Goal: Information Seeking & Learning: Learn about a topic

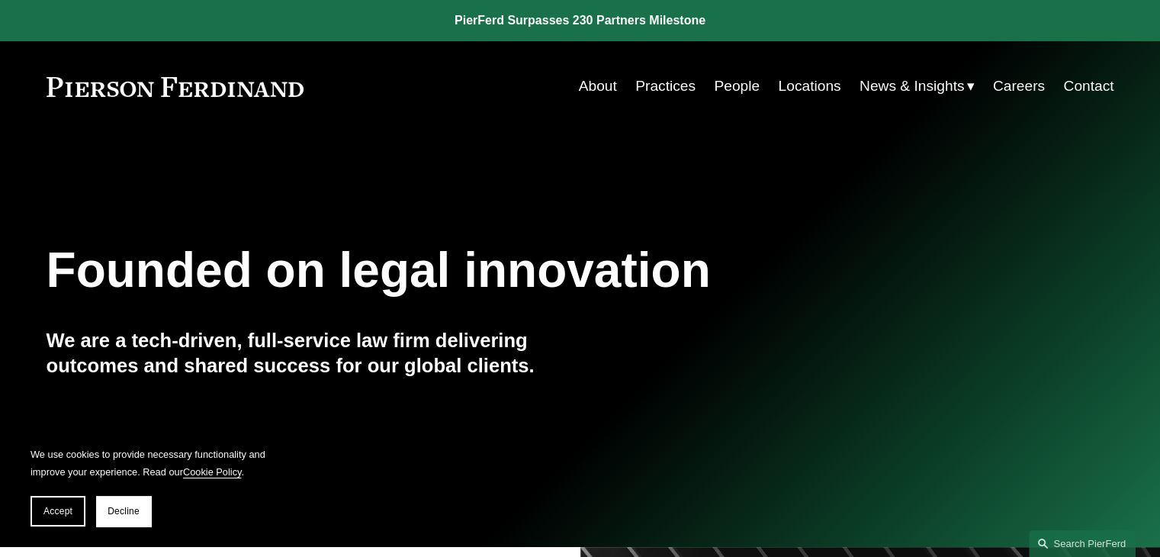
click at [653, 84] on link "Practices" at bounding box center [665, 86] width 60 height 29
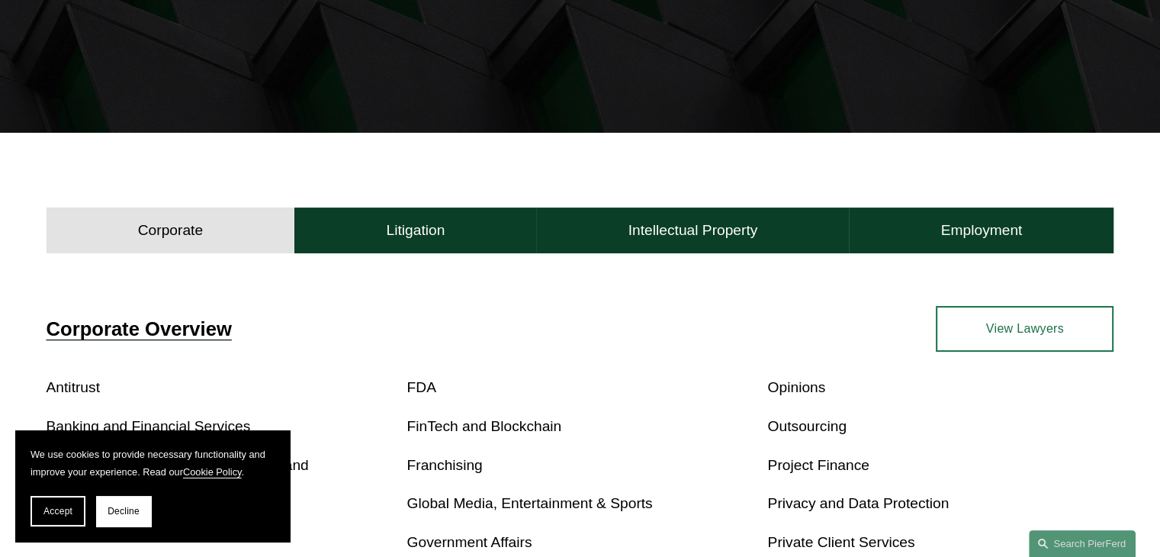
scroll to position [610, 0]
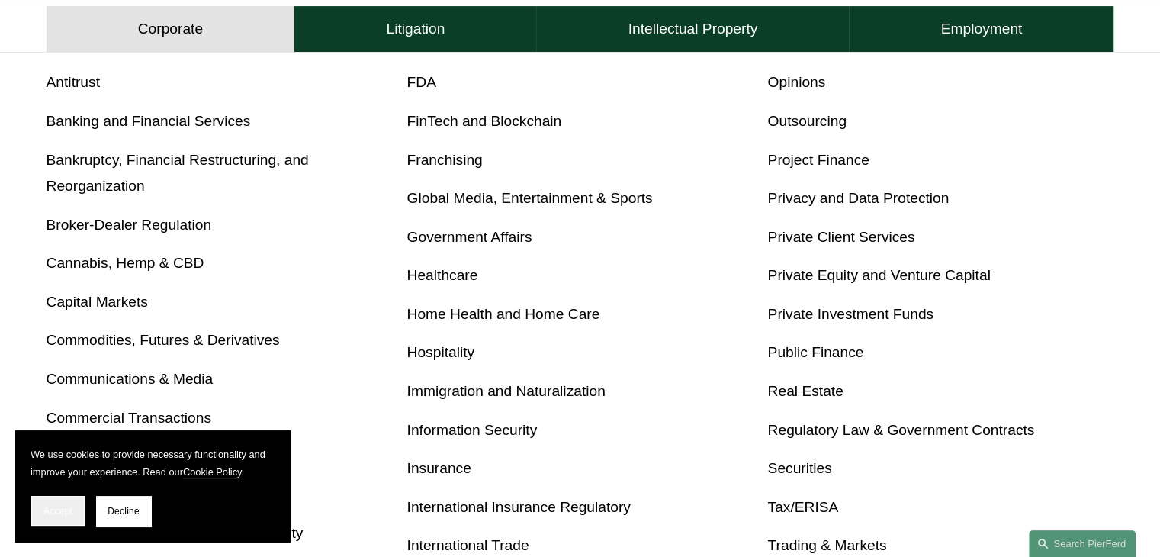
click at [61, 510] on span "Accept" at bounding box center [57, 511] width 29 height 11
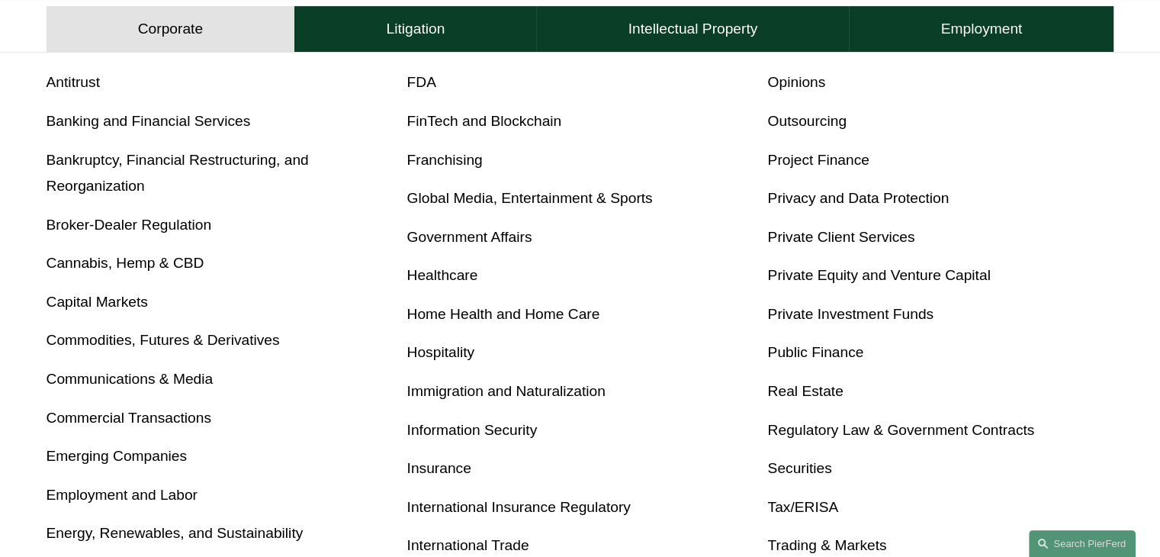
click at [445, 468] on link "Insurance" at bounding box center [439, 468] width 64 height 16
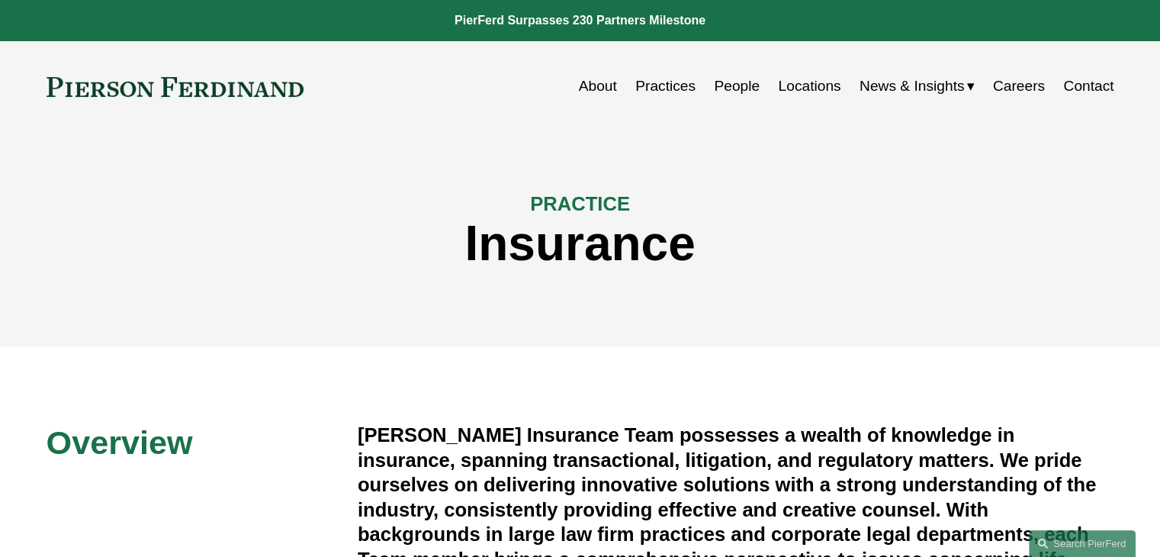
click at [642, 84] on link "Practices" at bounding box center [665, 86] width 60 height 29
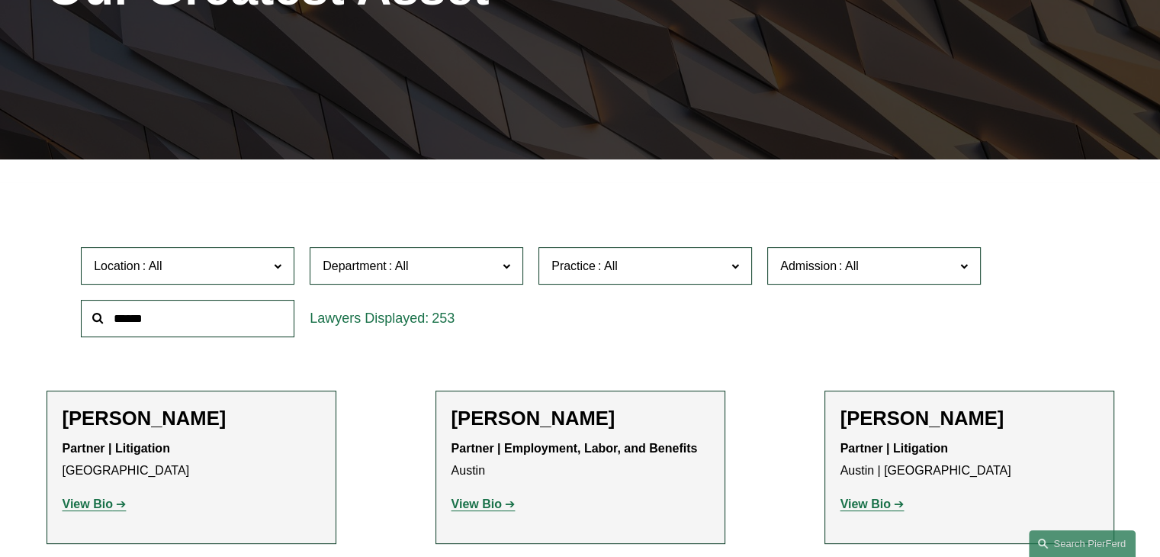
scroll to position [305, 0]
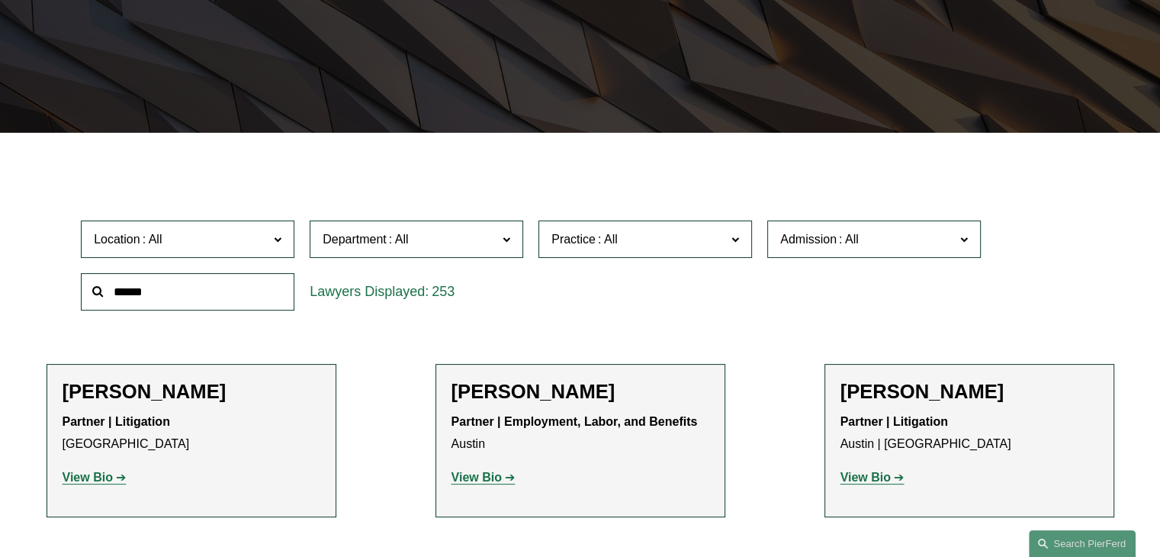
click at [263, 241] on span "Location" at bounding box center [181, 239] width 175 height 21
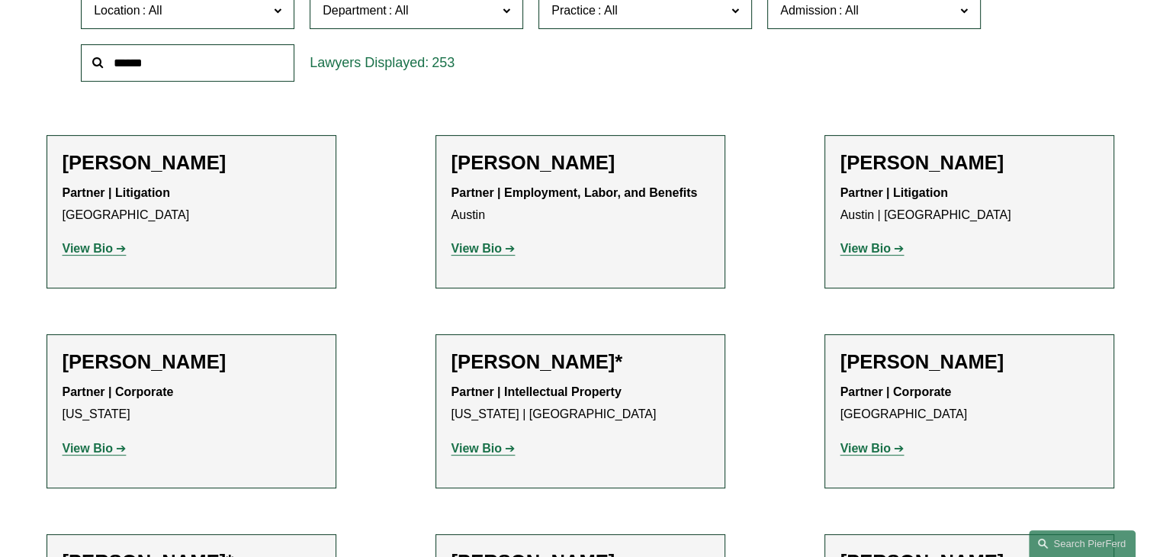
scroll to position [477, 0]
click at [0, 0] on link "[US_STATE]" at bounding box center [0, 0] width 0 height 0
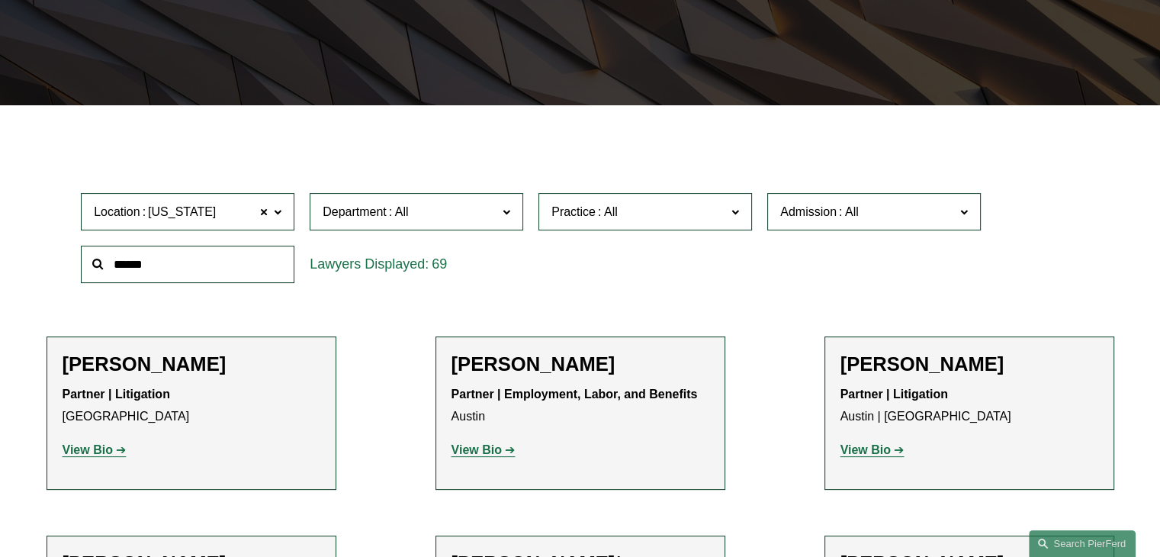
scroll to position [282, 0]
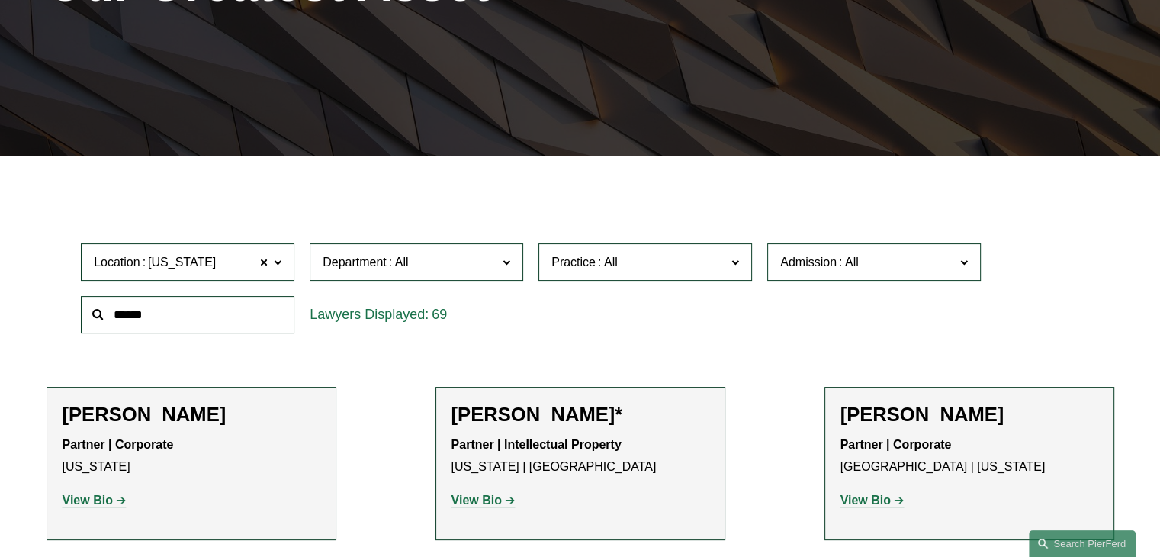
click at [494, 262] on span "Department" at bounding box center [410, 262] width 175 height 21
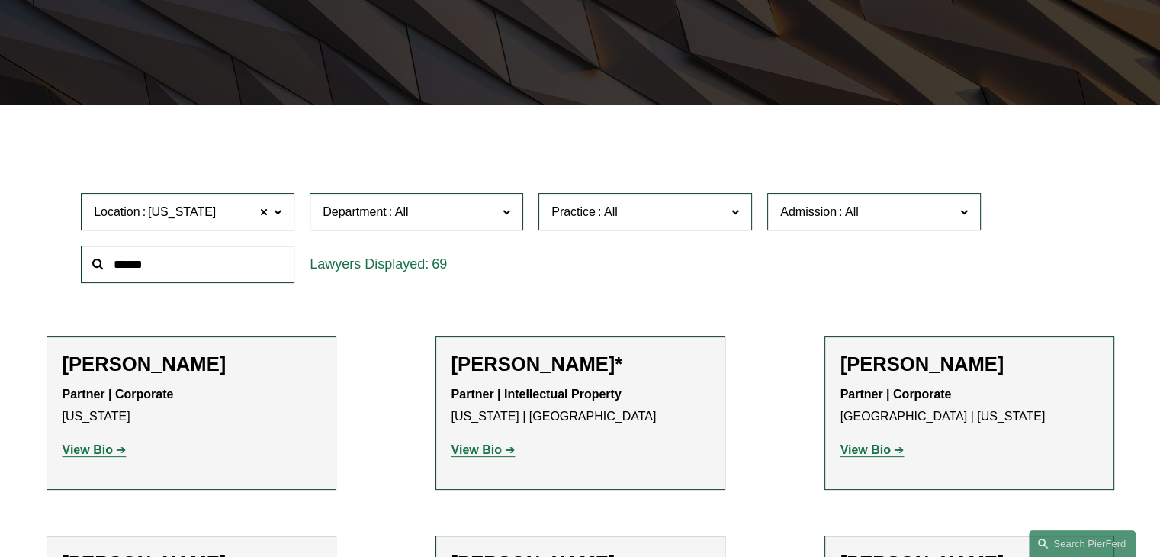
scroll to position [358, 0]
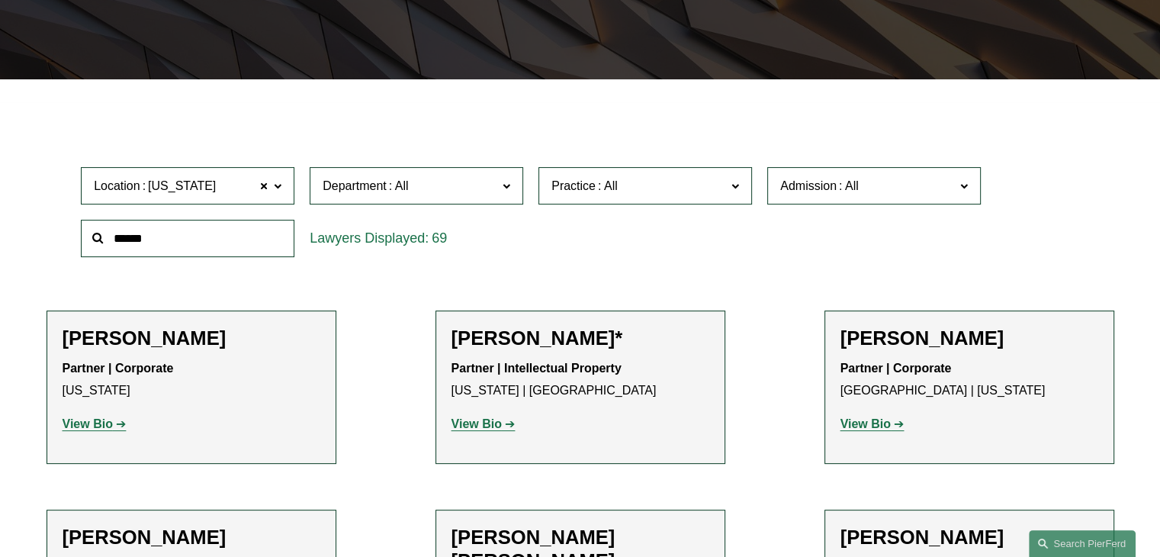
click at [486, 184] on span "Department" at bounding box center [410, 185] width 175 height 21
click at [610, 180] on span at bounding box center [608, 185] width 24 height 13
click at [474, 183] on span "Department" at bounding box center [410, 185] width 175 height 21
click at [0, 0] on link "Litigation" at bounding box center [0, 0] width 0 height 0
click at [636, 187] on span "Practice" at bounding box center [638, 185] width 175 height 21
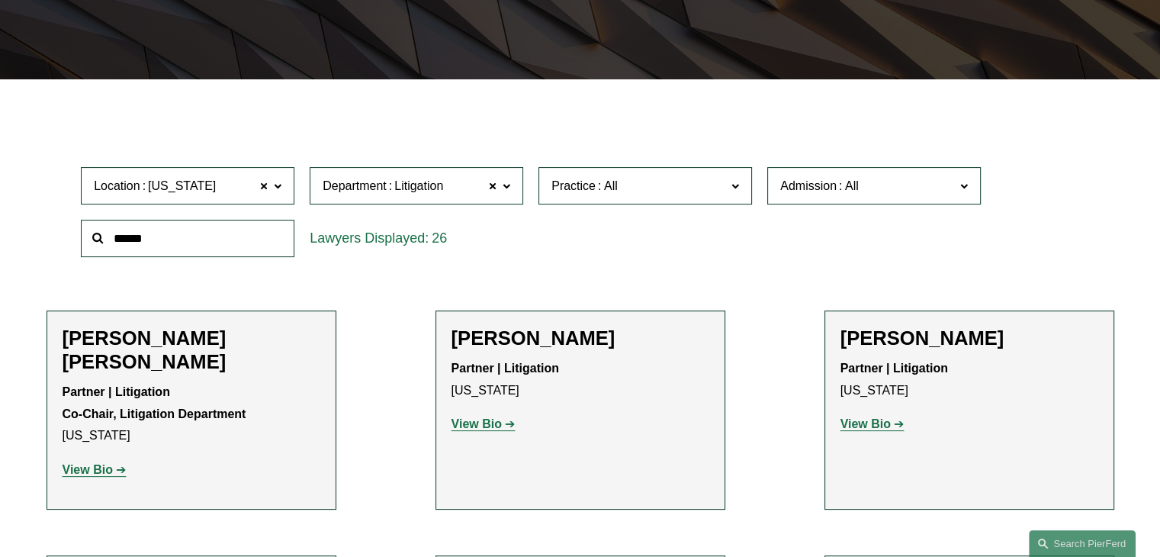
scroll to position [1525, 0]
click at [0, 0] on link "Insurance" at bounding box center [0, 0] width 0 height 0
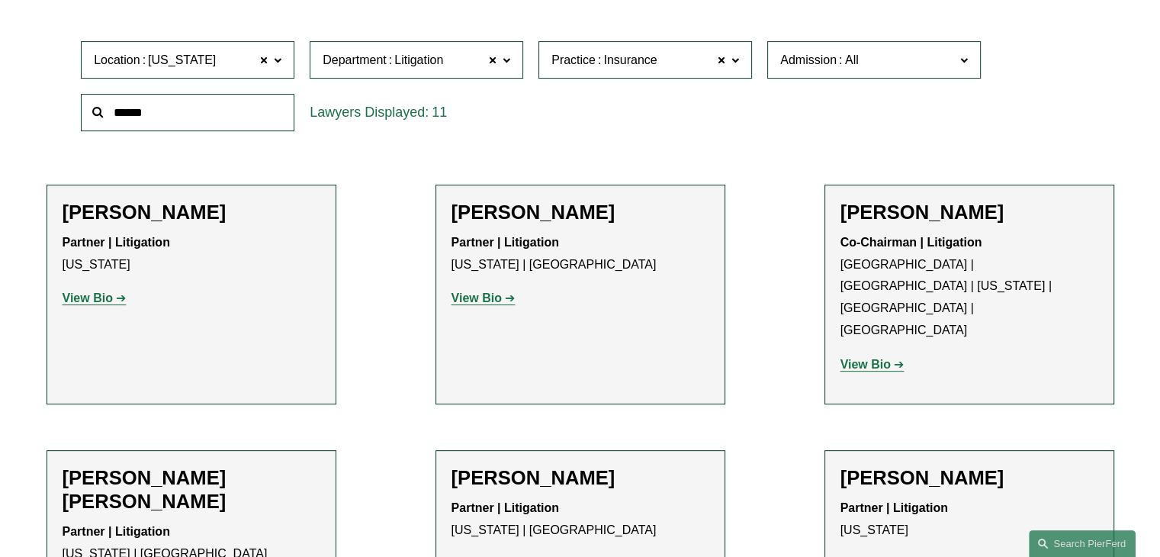
scroll to position [511, 0]
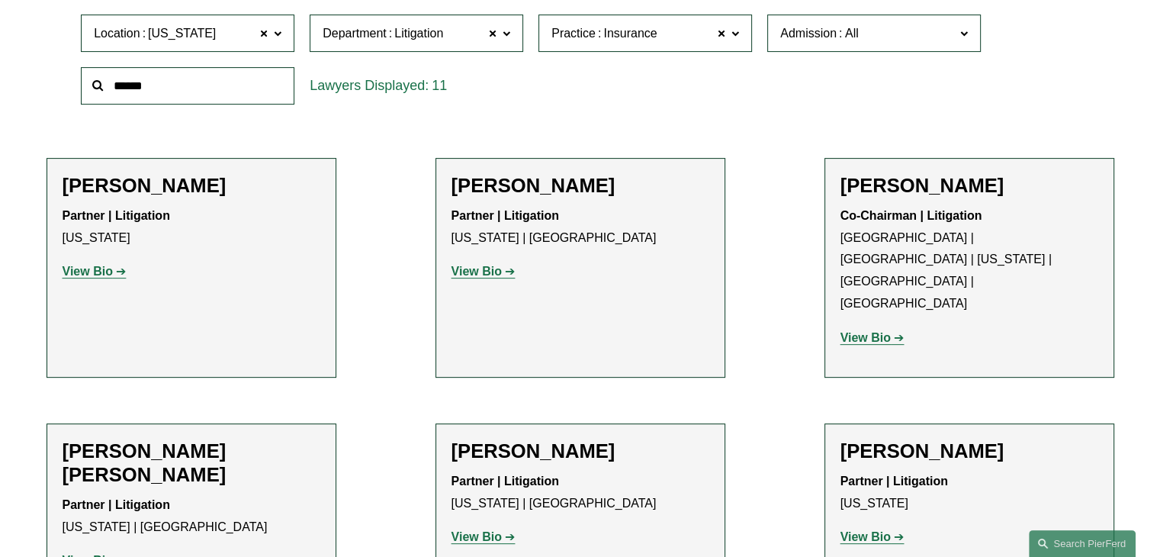
click at [105, 272] on strong "View Bio" at bounding box center [88, 271] width 50 height 13
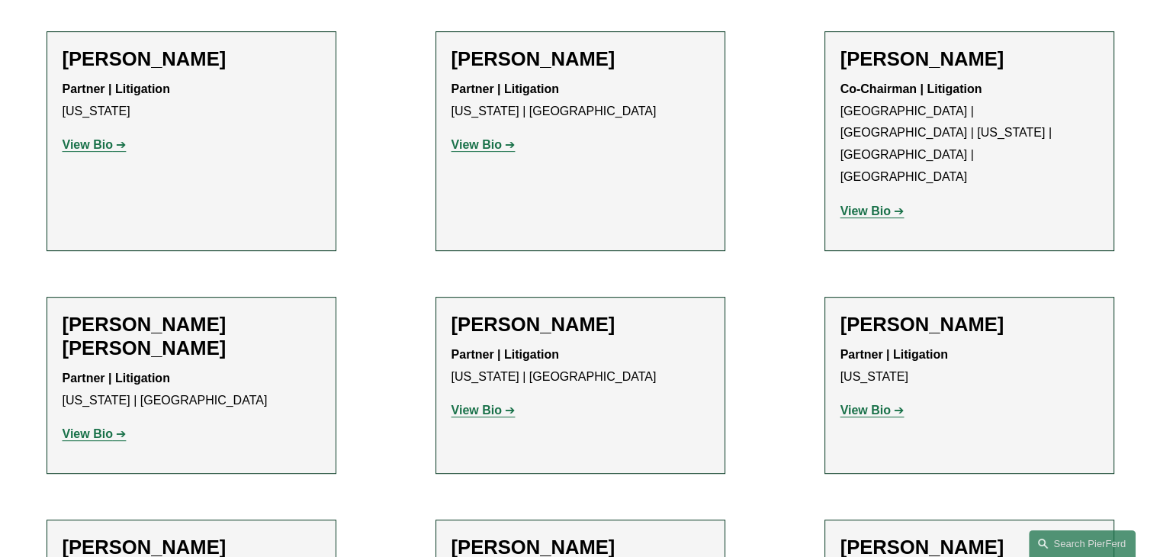
scroll to position [663, 0]
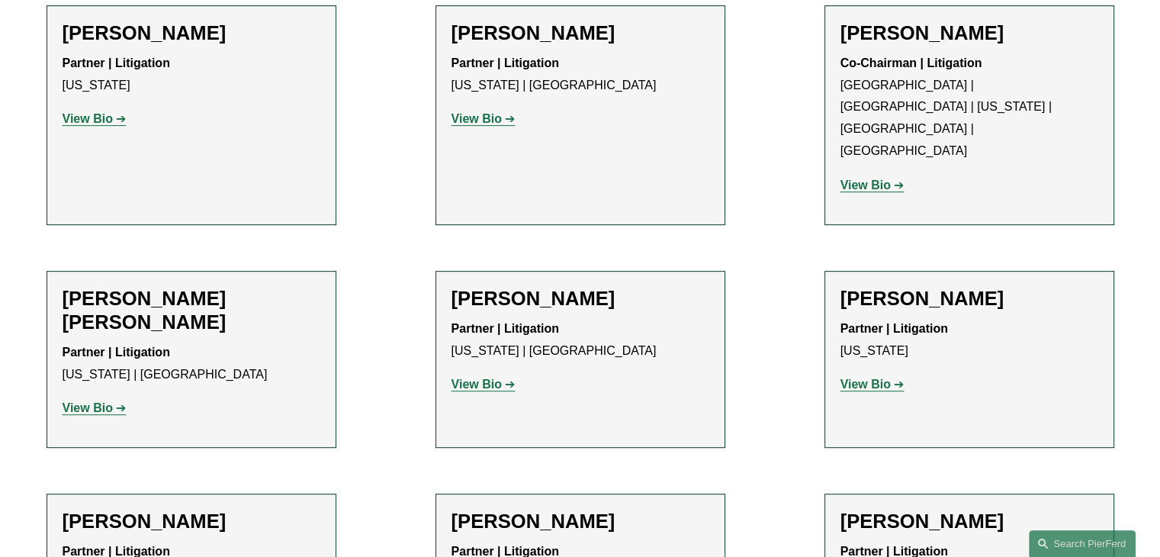
click at [855, 377] on strong "View Bio" at bounding box center [865, 383] width 50 height 13
click at [474, 118] on strong "View Bio" at bounding box center [476, 118] width 50 height 13
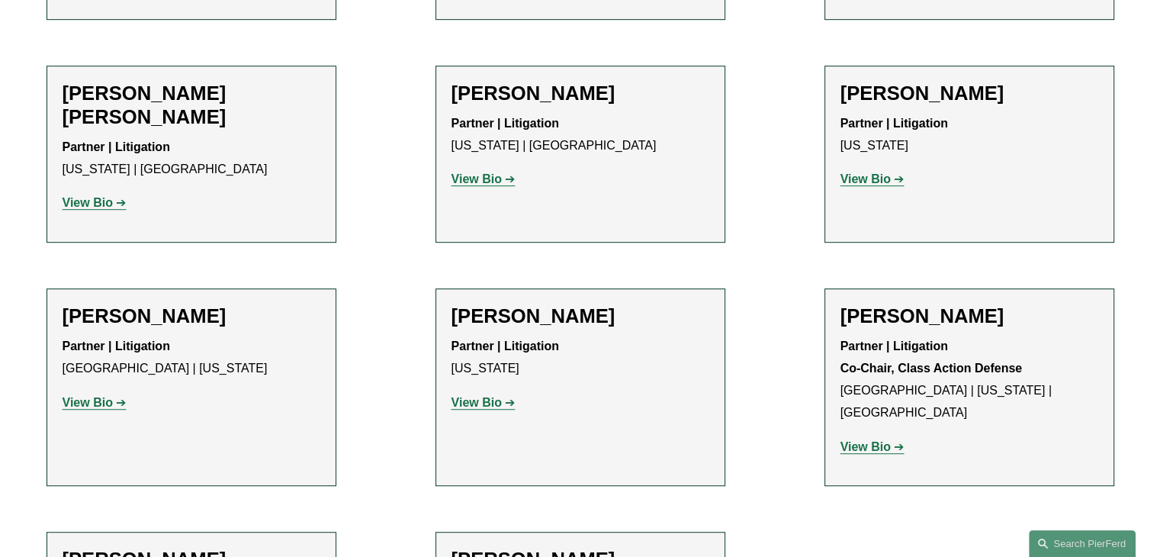
scroll to position [892, 0]
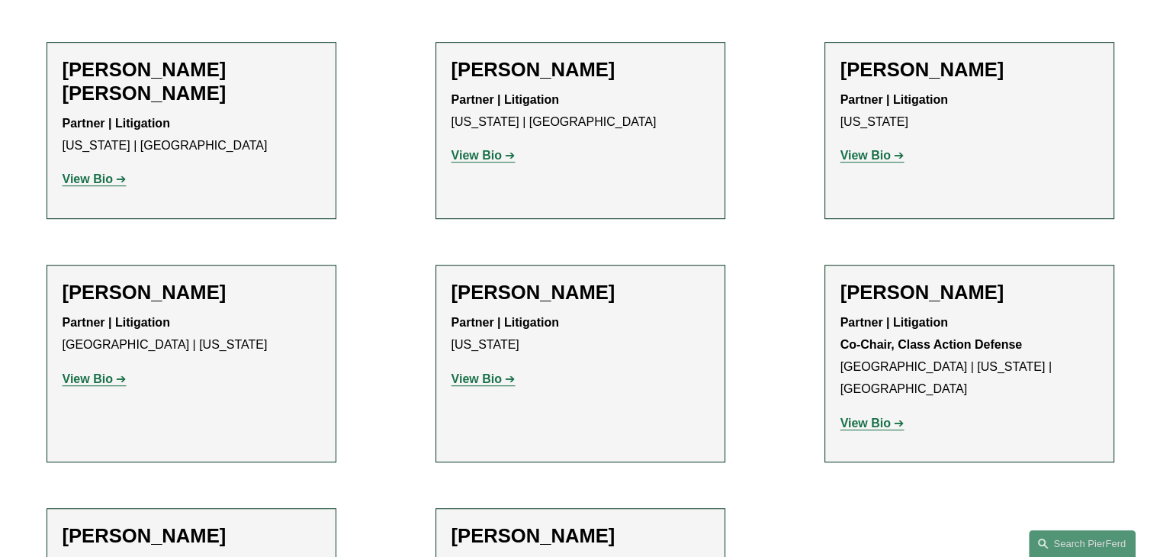
click at [506, 372] on link "View Bio" at bounding box center [483, 378] width 64 height 13
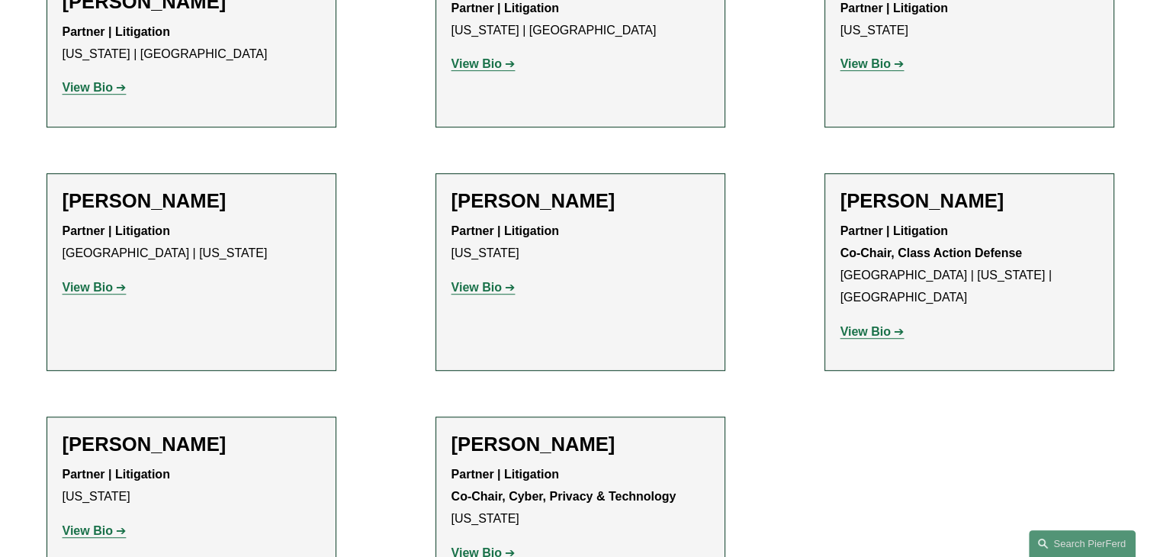
scroll to position [1121, 0]
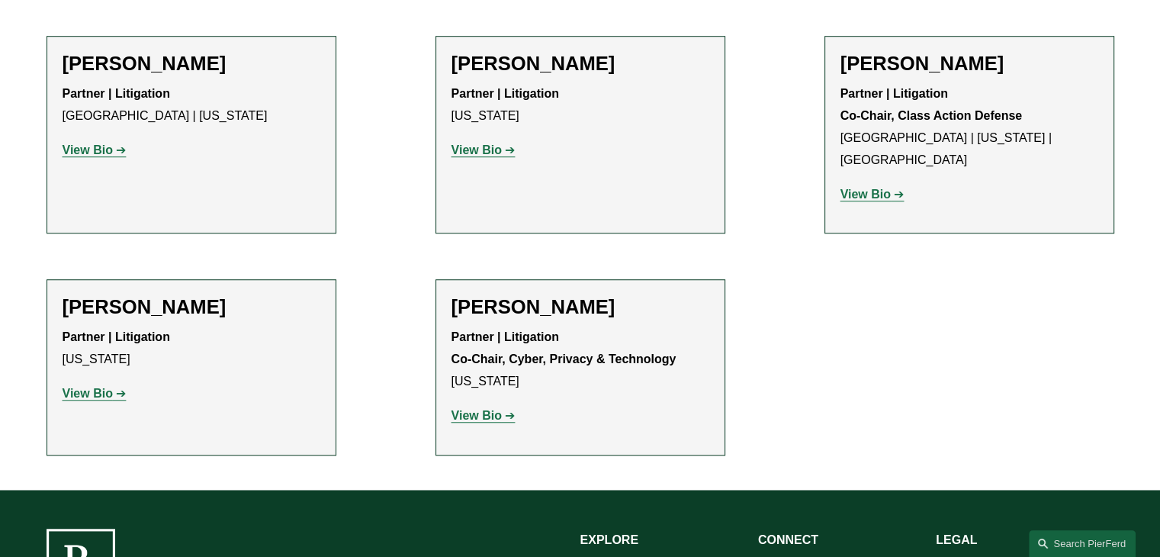
click at [104, 387] on strong "View Bio" at bounding box center [88, 393] width 50 height 13
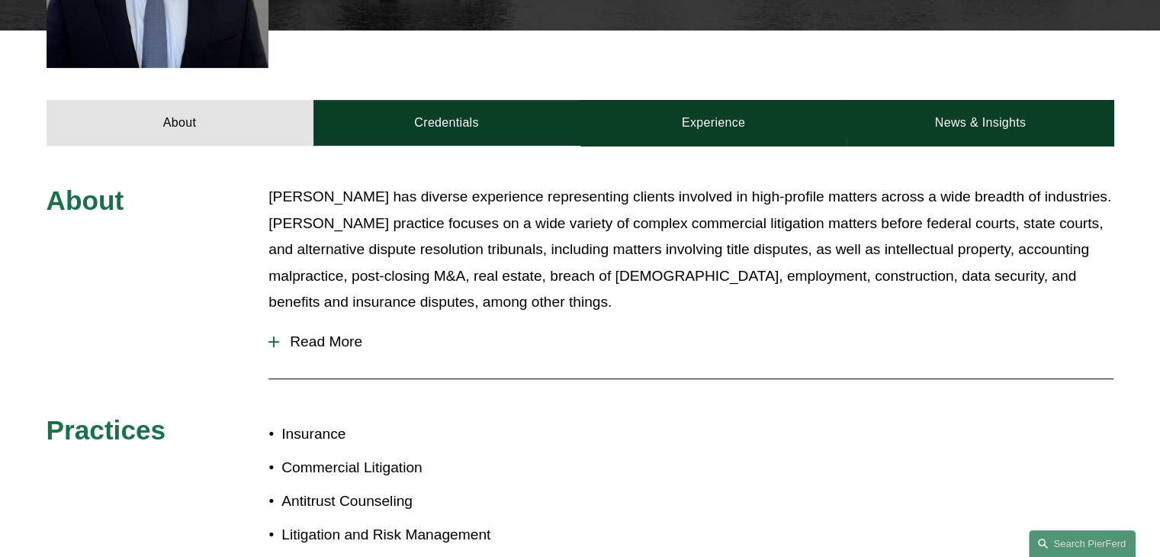
scroll to position [610, 0]
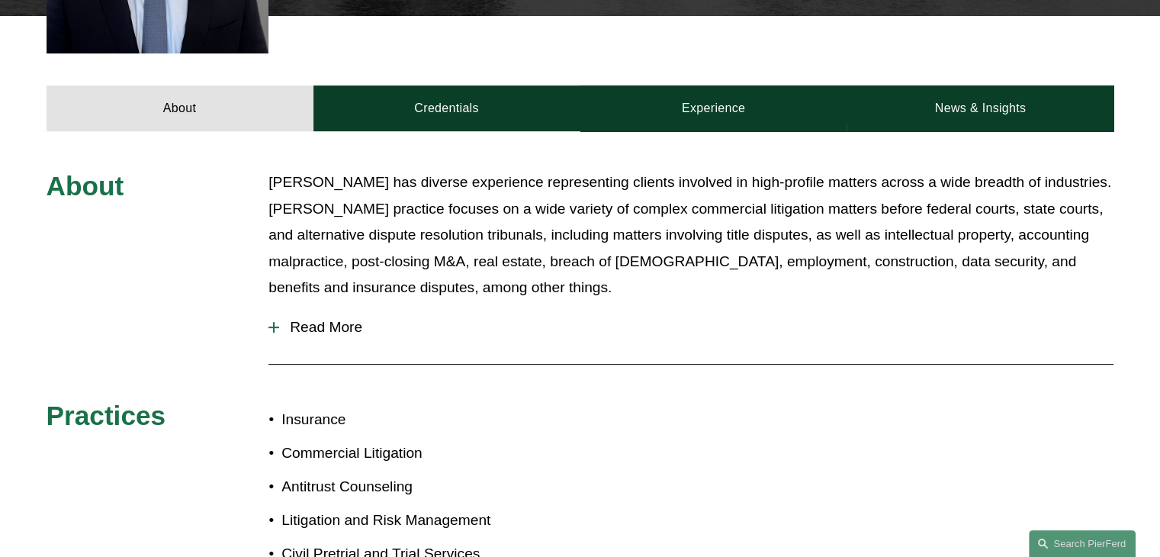
click at [281, 319] on span "Read More" at bounding box center [696, 327] width 834 height 17
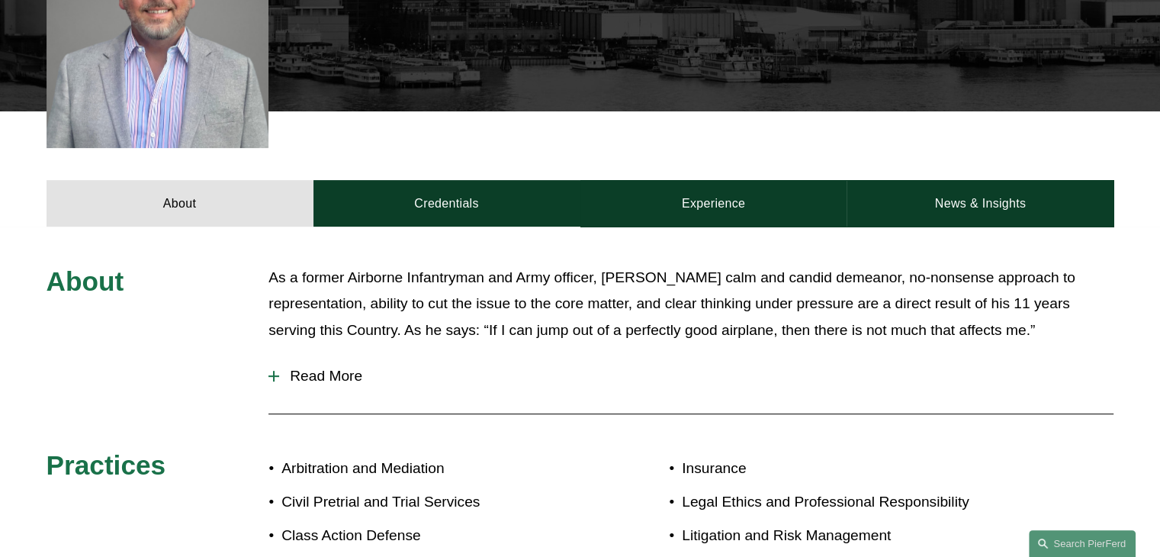
scroll to position [534, 0]
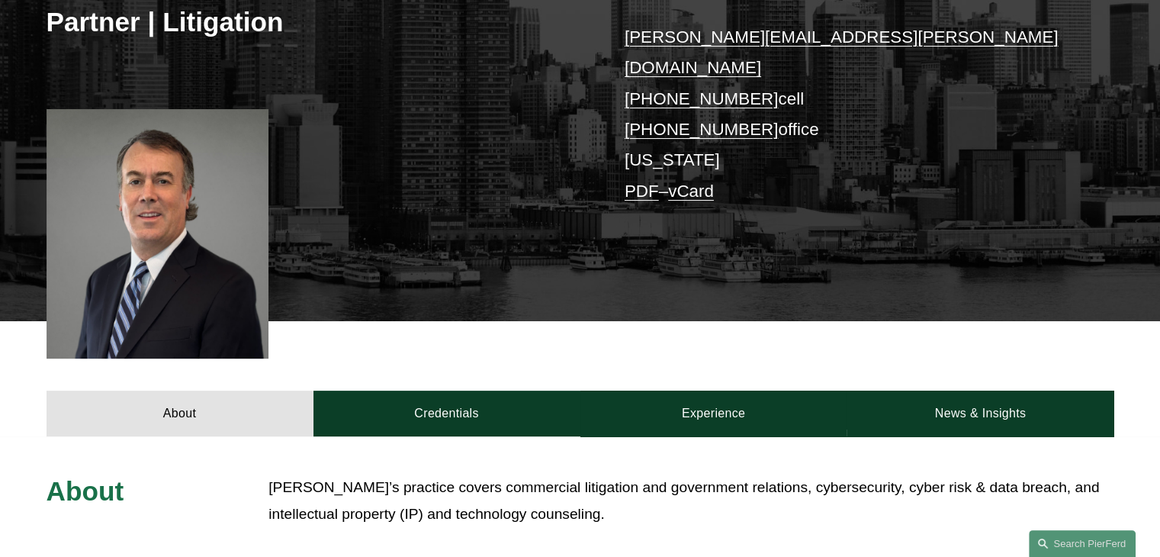
scroll to position [305, 0]
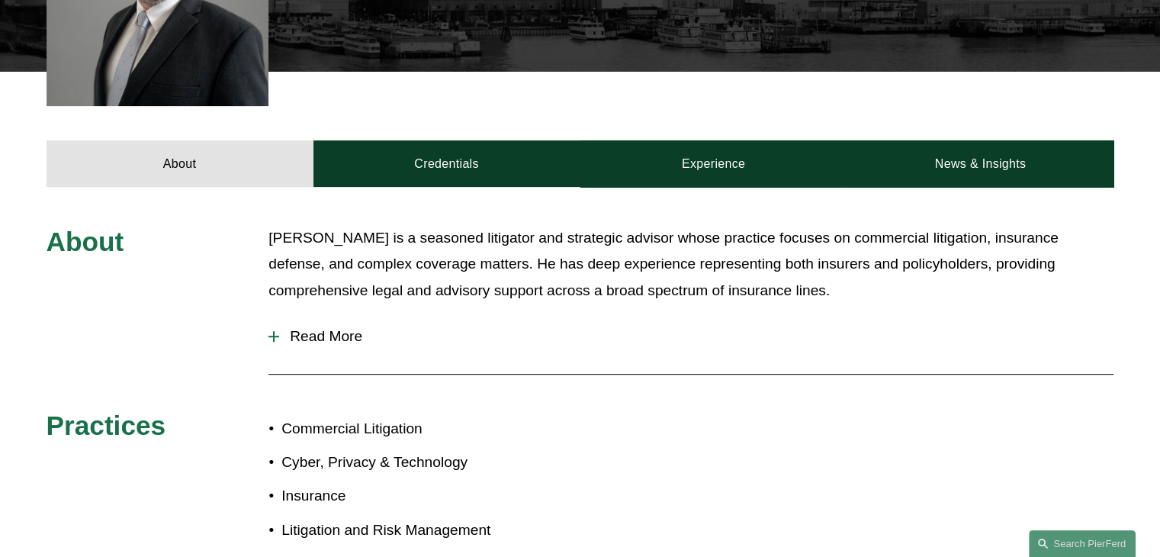
scroll to position [534, 0]
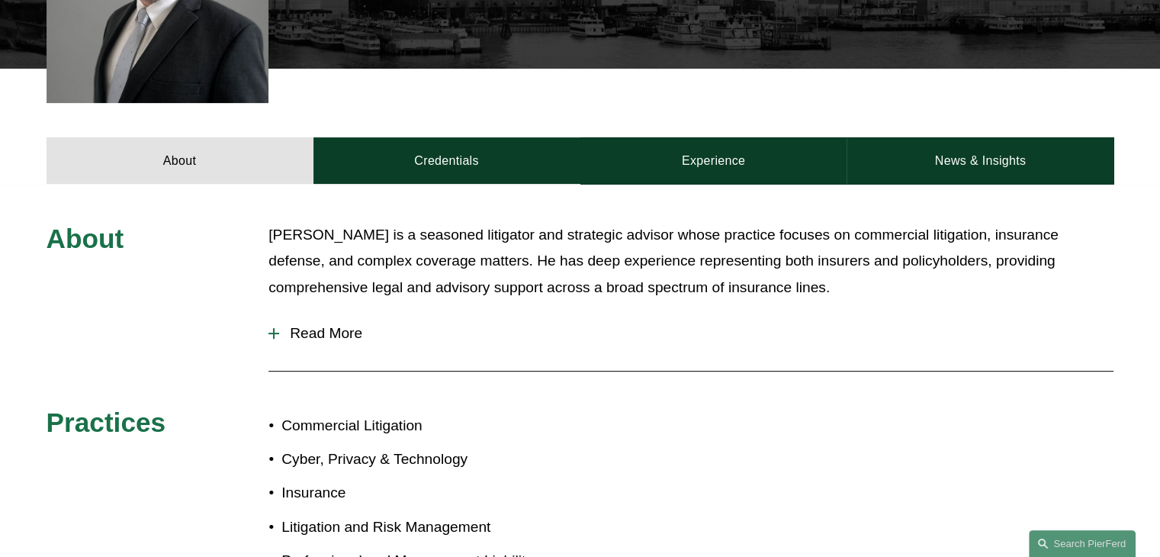
click at [281, 330] on span "Read More" at bounding box center [696, 333] width 834 height 17
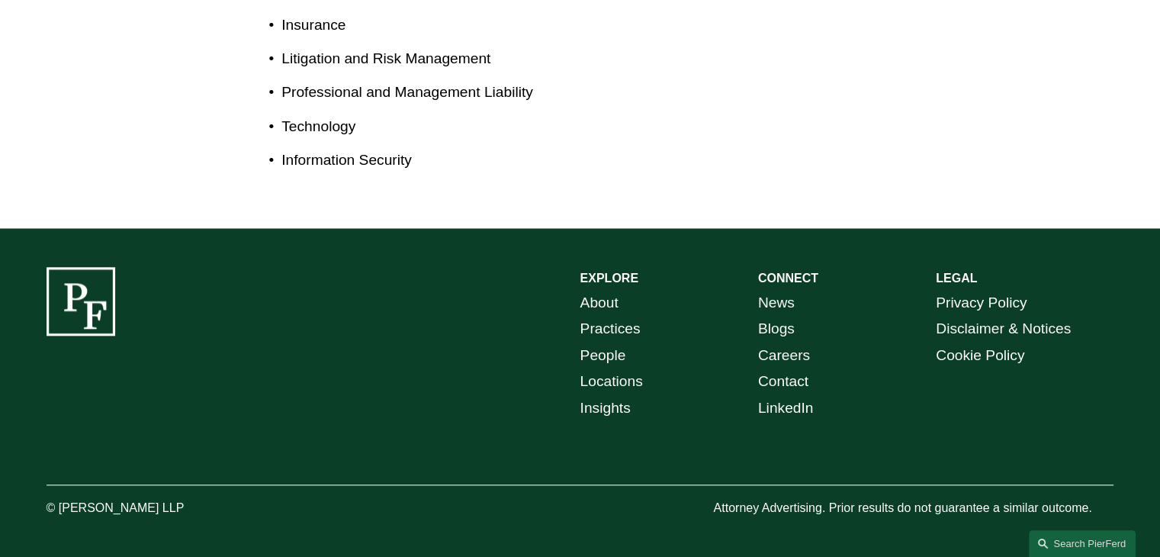
scroll to position [1483, 0]
